Goal: Information Seeking & Learning: Learn about a topic

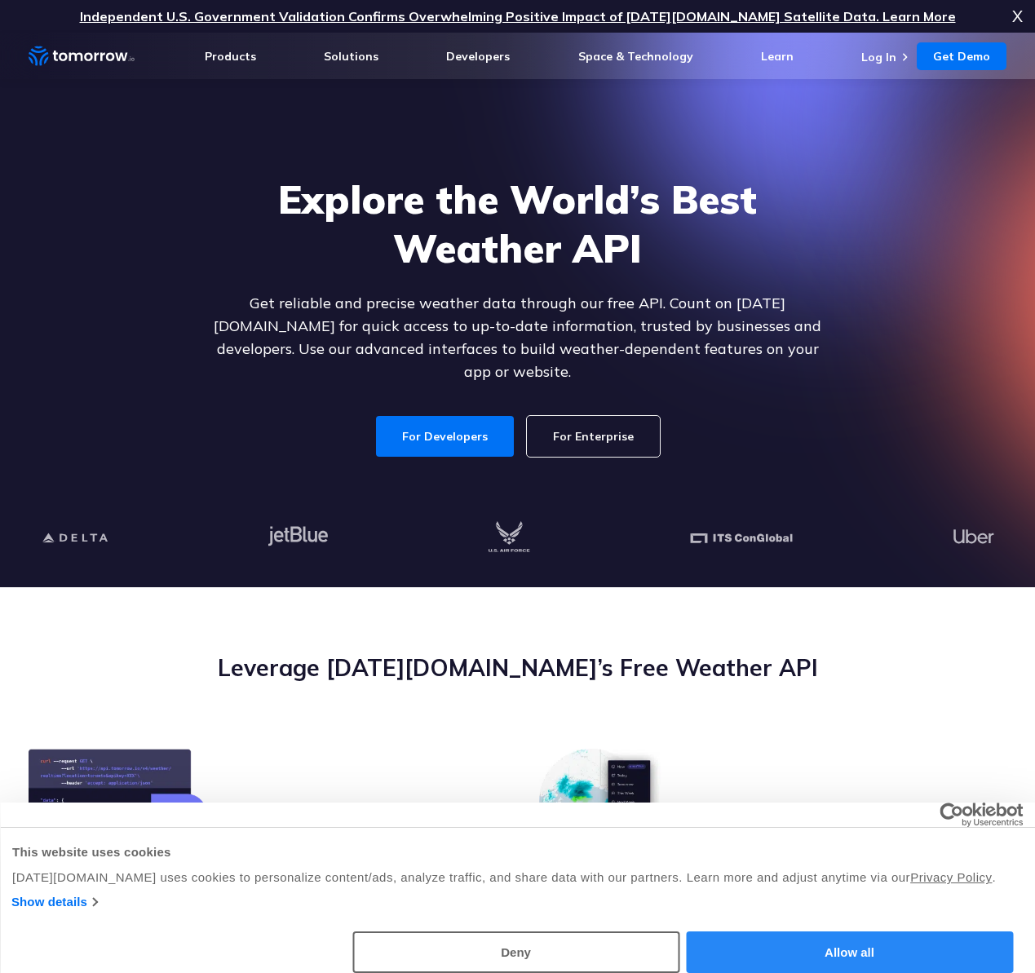
click at [832, 964] on button "Allow all" at bounding box center [849, 952] width 327 height 42
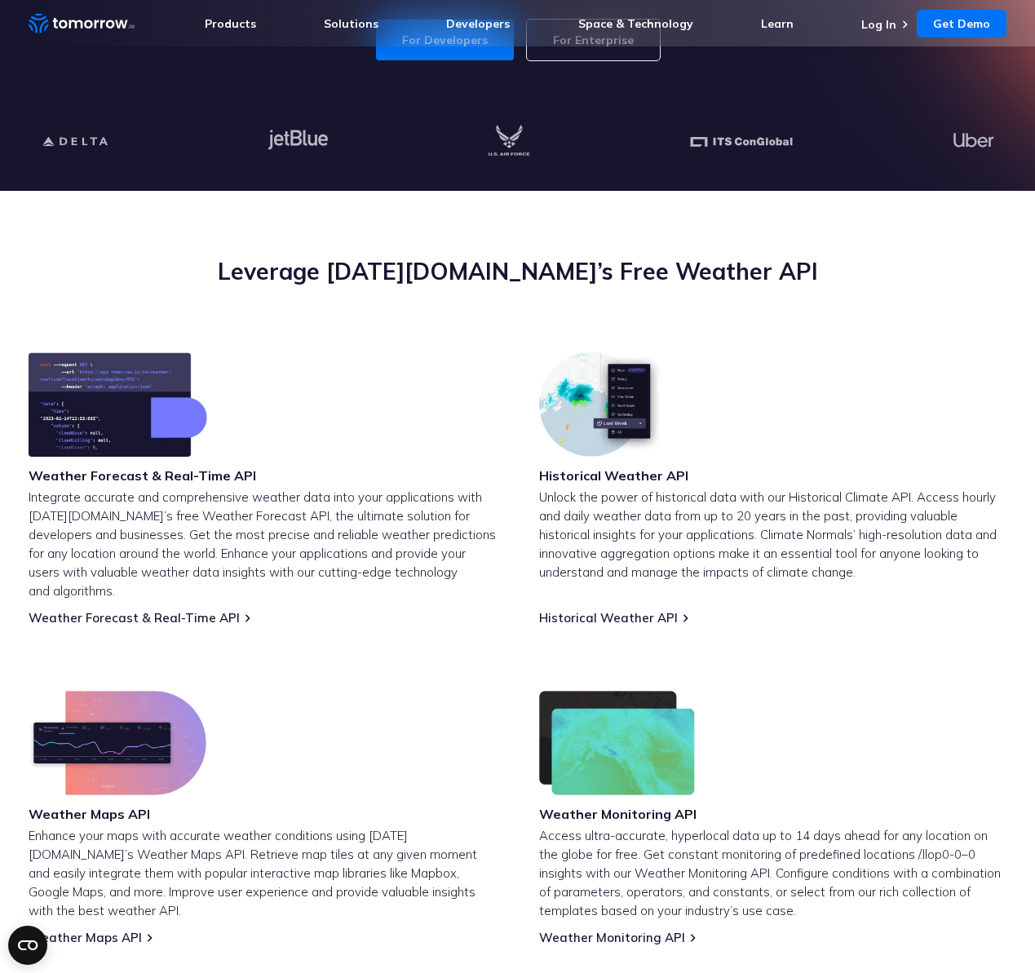
scroll to position [397, 0]
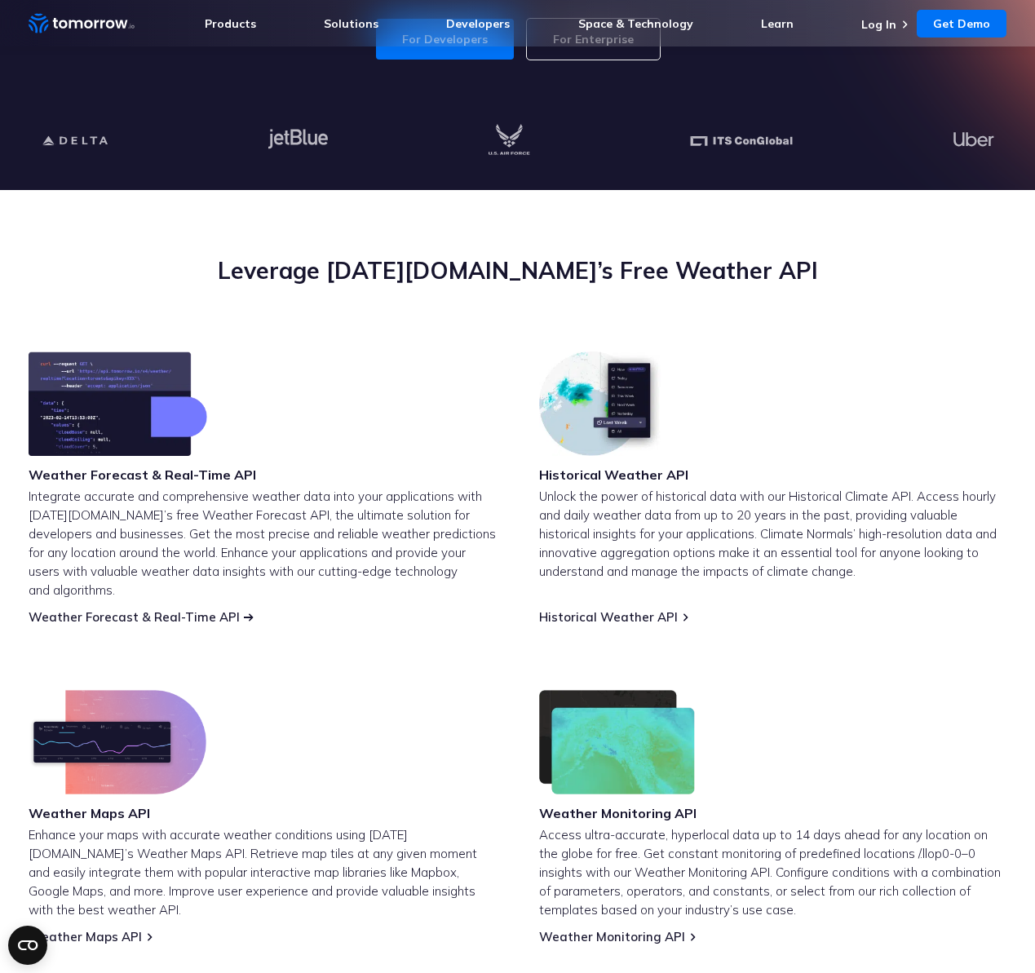
click at [126, 609] on link "Weather Forecast & Real-Time API" at bounding box center [134, 616] width 211 height 15
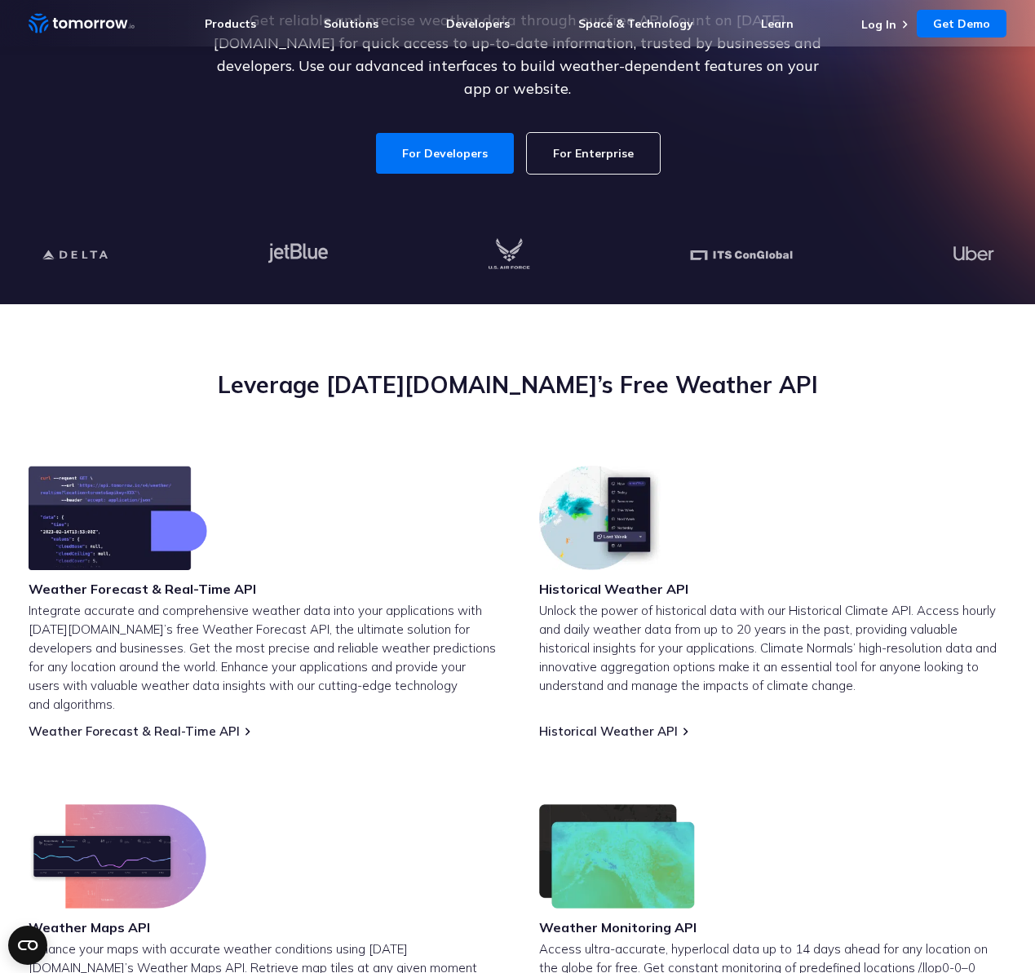
scroll to position [284, 0]
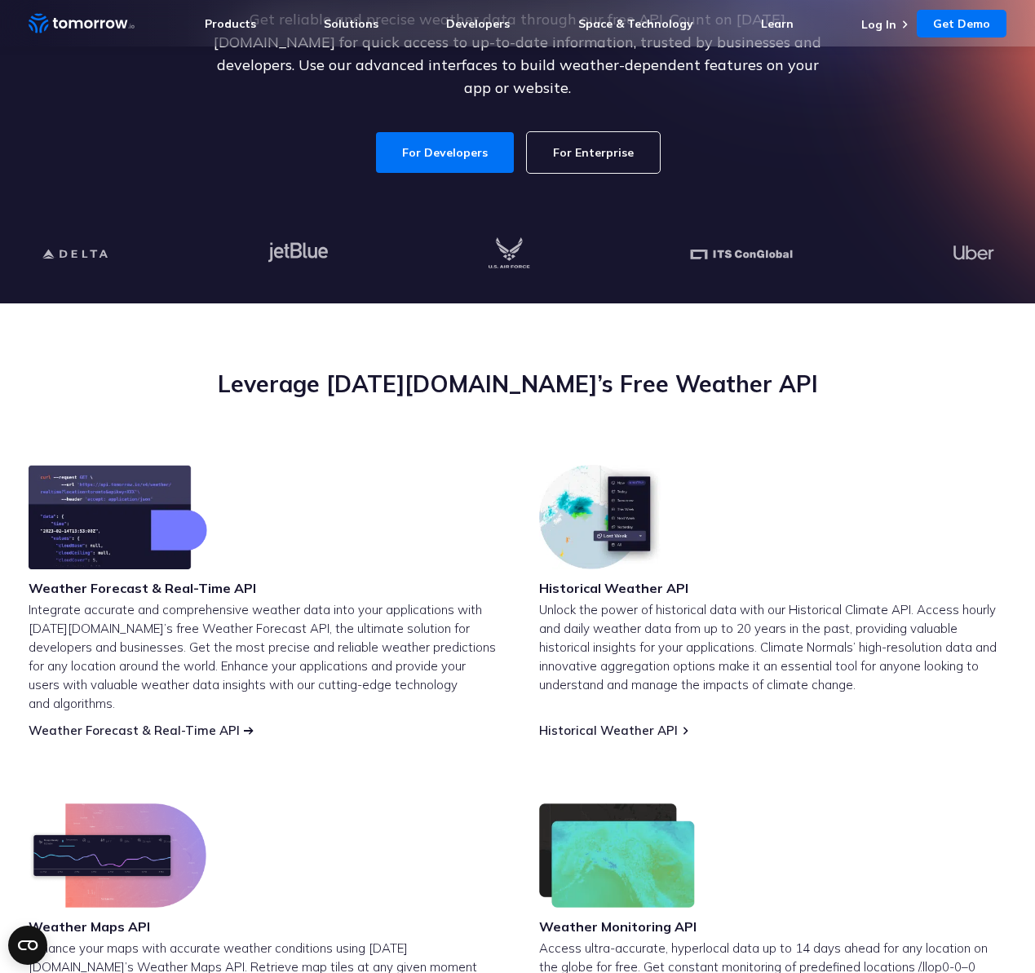
click at [191, 723] on link "Weather Forecast & Real-Time API" at bounding box center [134, 730] width 211 height 15
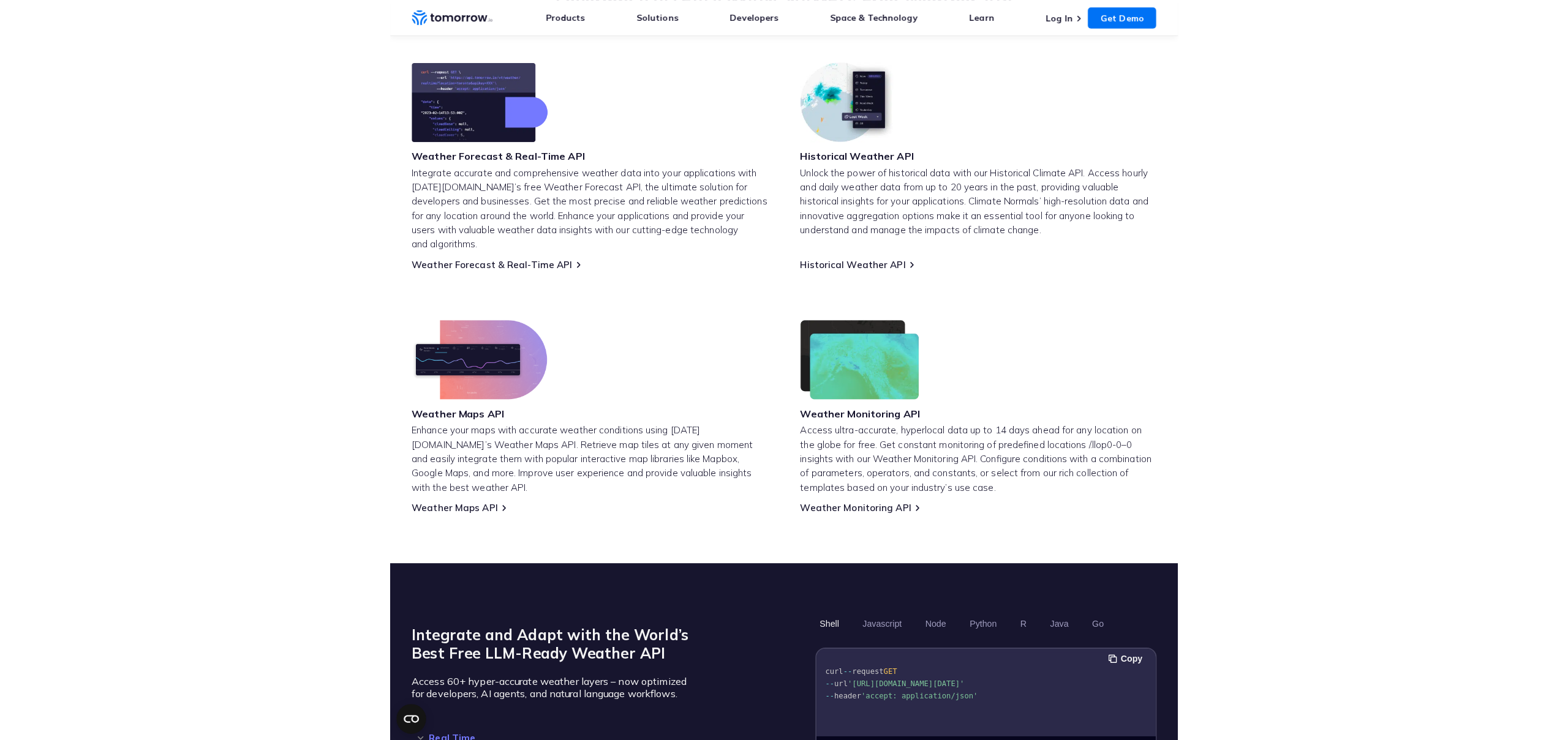
scroll to position [426, 0]
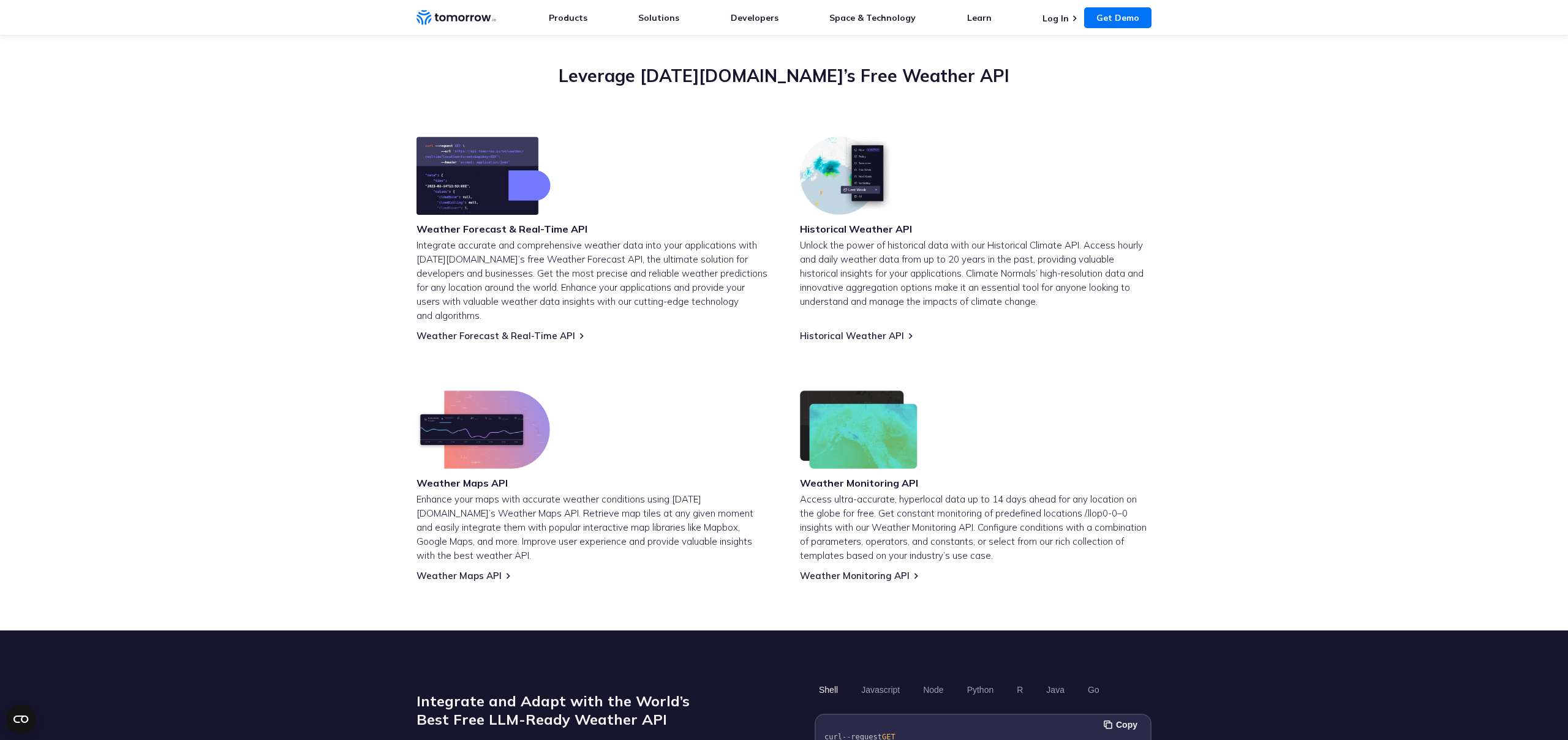
click at [520, 191] on img at bounding box center [484, 176] width 134 height 78
click at [541, 330] on link "Weather Forecast & Real-Time API" at bounding box center [496, 335] width 158 height 11
